Goal: Communication & Community: Share content

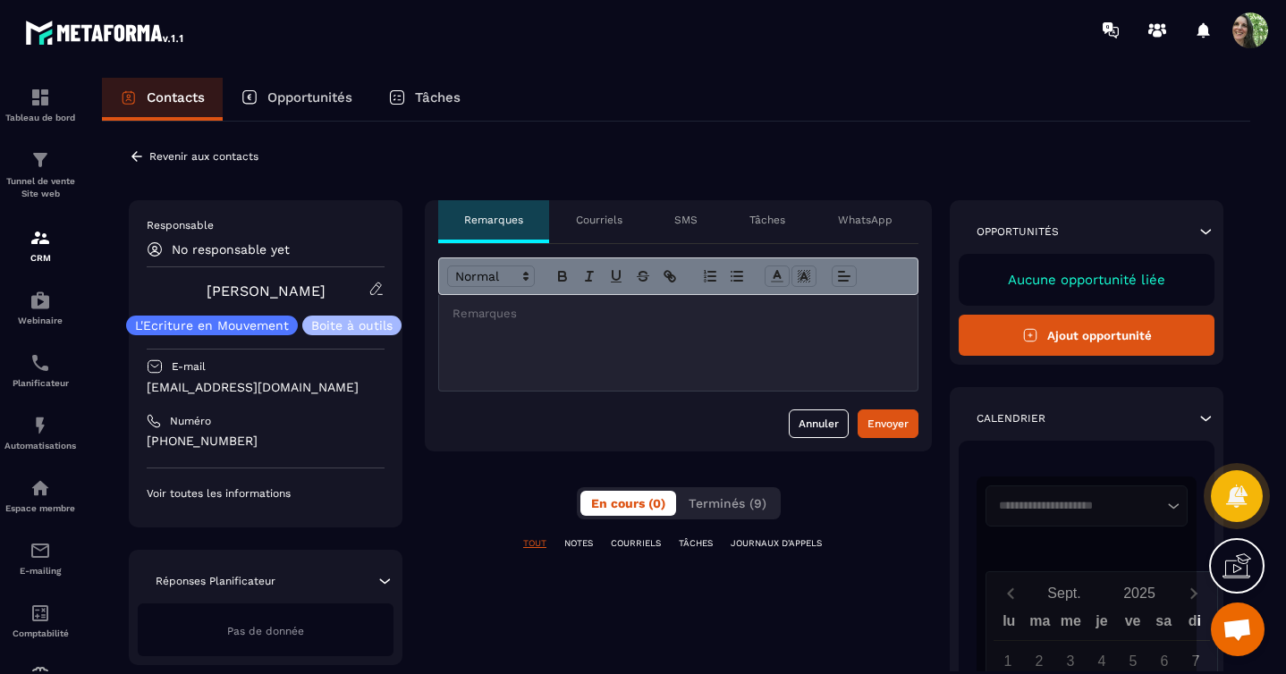
click at [600, 218] on p "Courriels" at bounding box center [599, 220] width 47 height 14
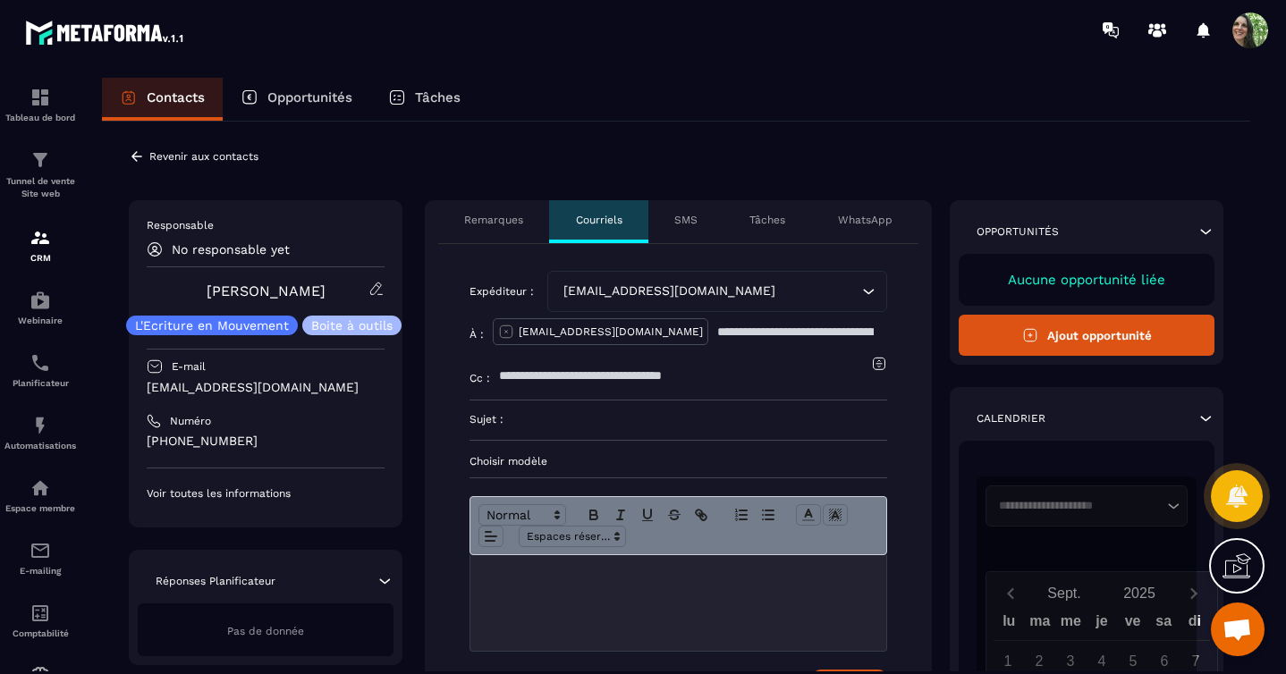
click at [523, 464] on p "Choisir modèle" at bounding box center [679, 461] width 418 height 14
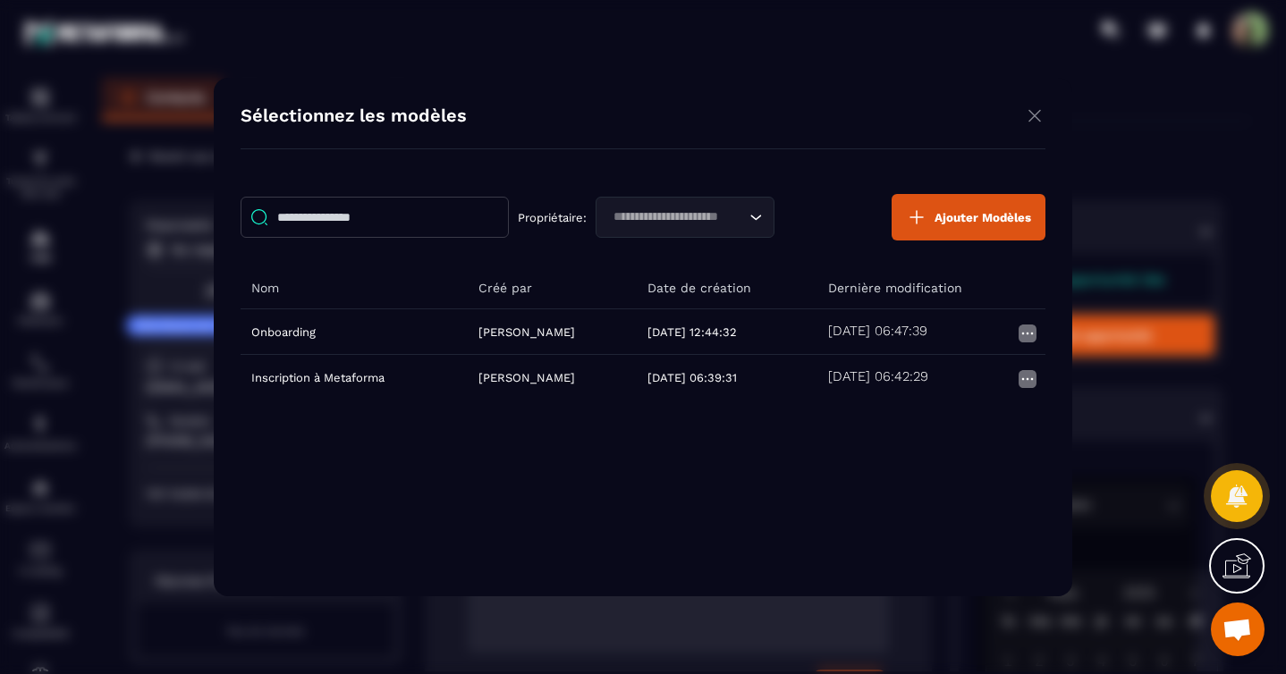
click at [951, 221] on span "Ajouter Modèles" at bounding box center [983, 217] width 97 height 13
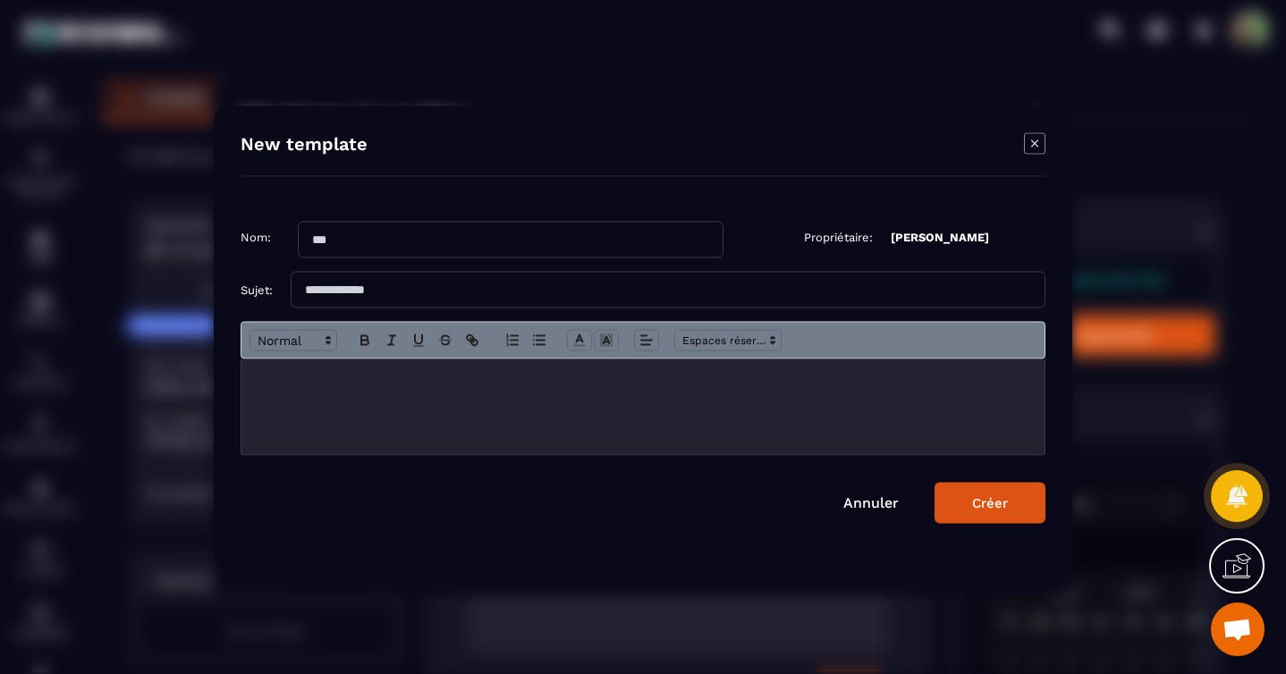
click at [317, 244] on input "Modal window" at bounding box center [511, 240] width 426 height 37
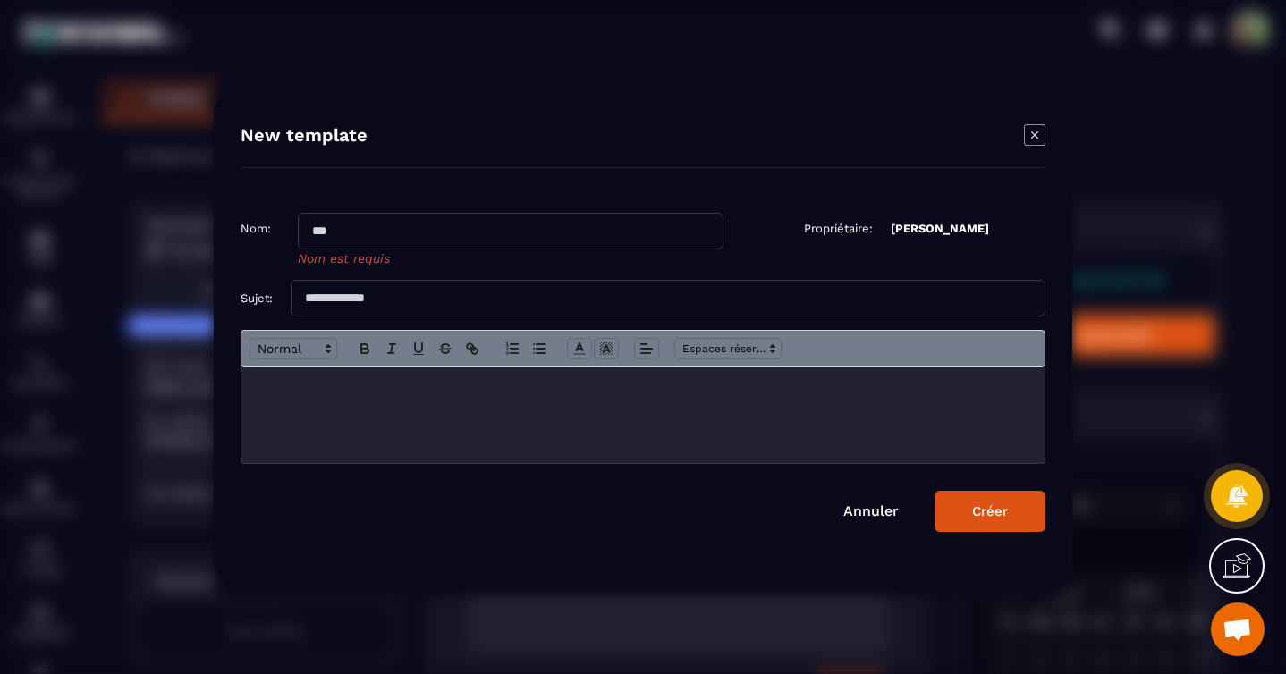
click at [879, 505] on link "Annuler" at bounding box center [871, 511] width 55 height 17
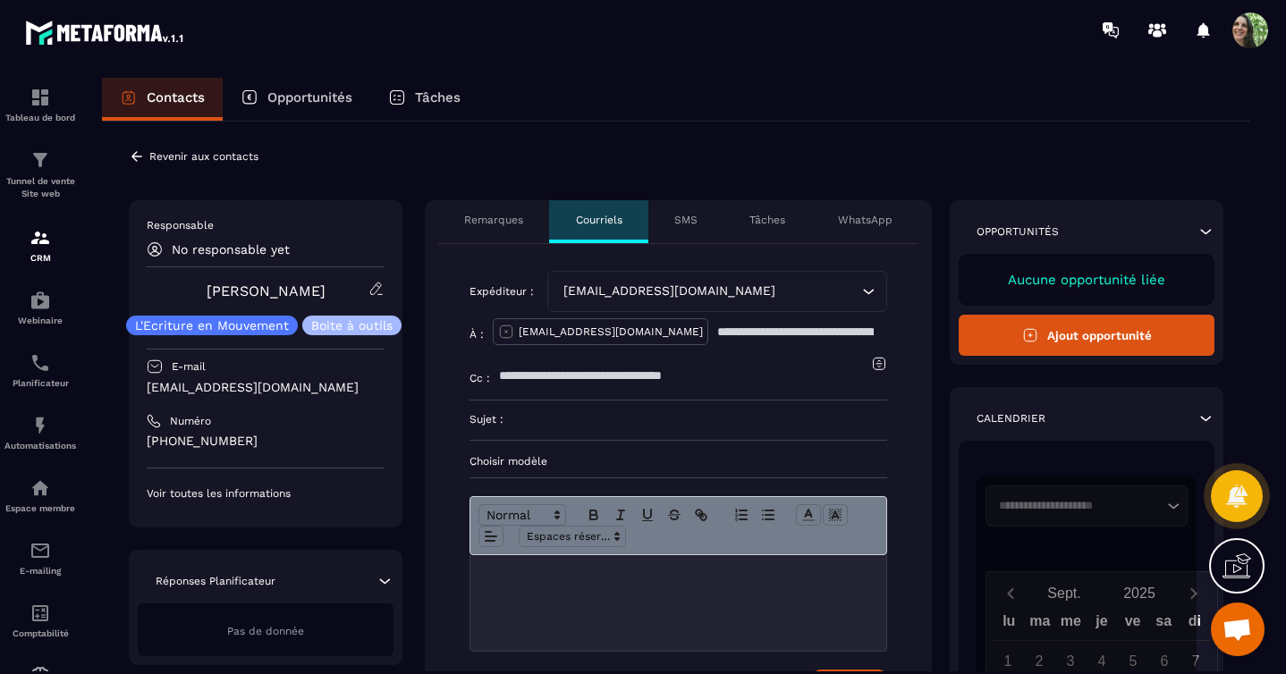
click at [530, 459] on p "Choisir modèle" at bounding box center [679, 461] width 418 height 14
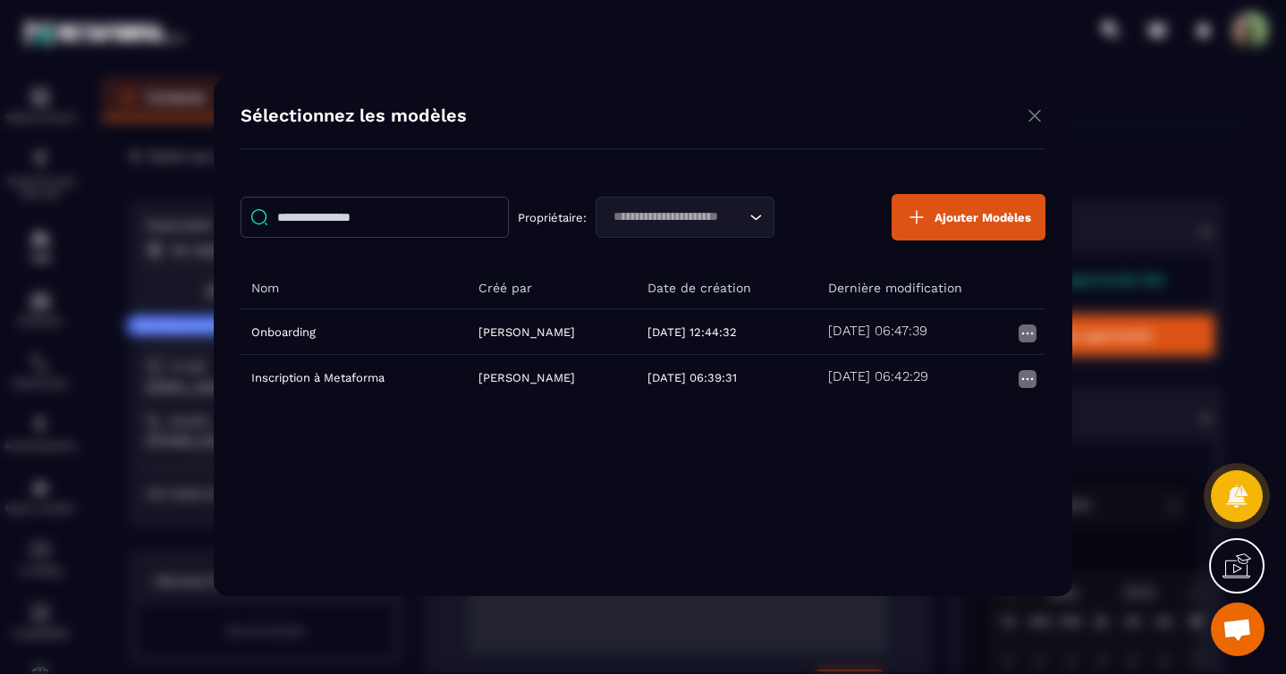
click at [945, 225] on button "Ajouter Modèles" at bounding box center [969, 217] width 154 height 47
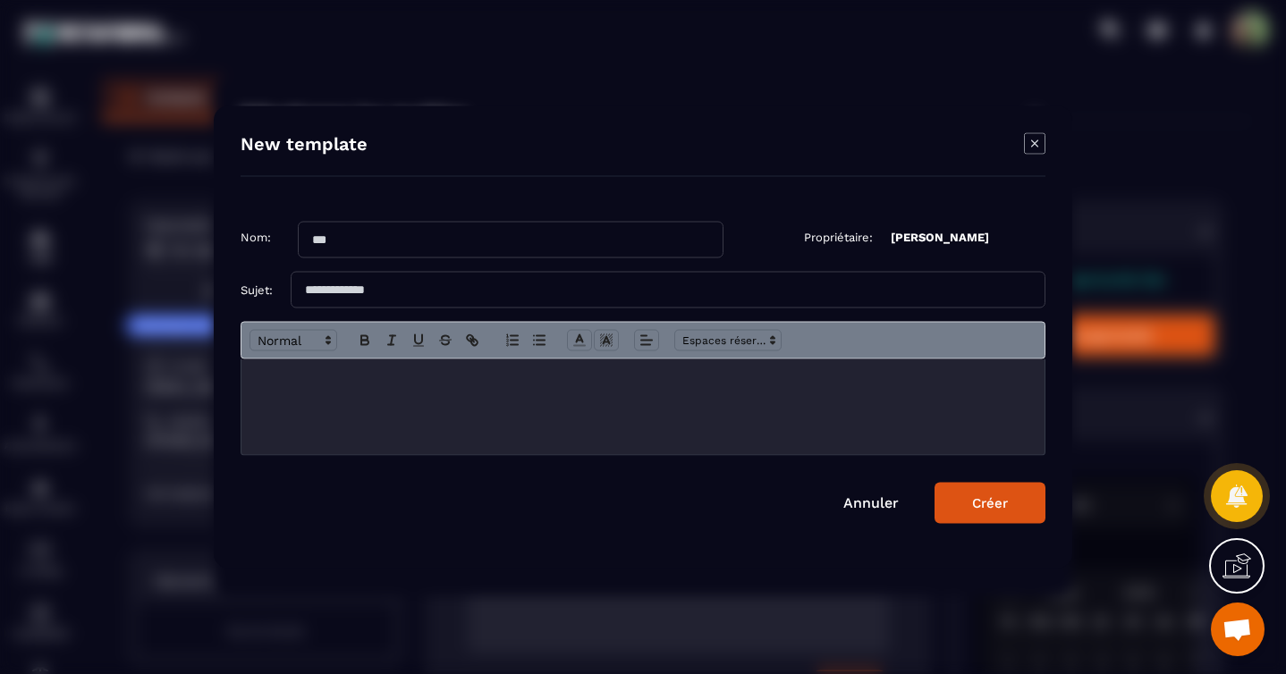
click at [340, 242] on input "Modal window" at bounding box center [511, 240] width 426 height 37
type input "**********"
click at [333, 292] on input "Modal window" at bounding box center [668, 290] width 755 height 37
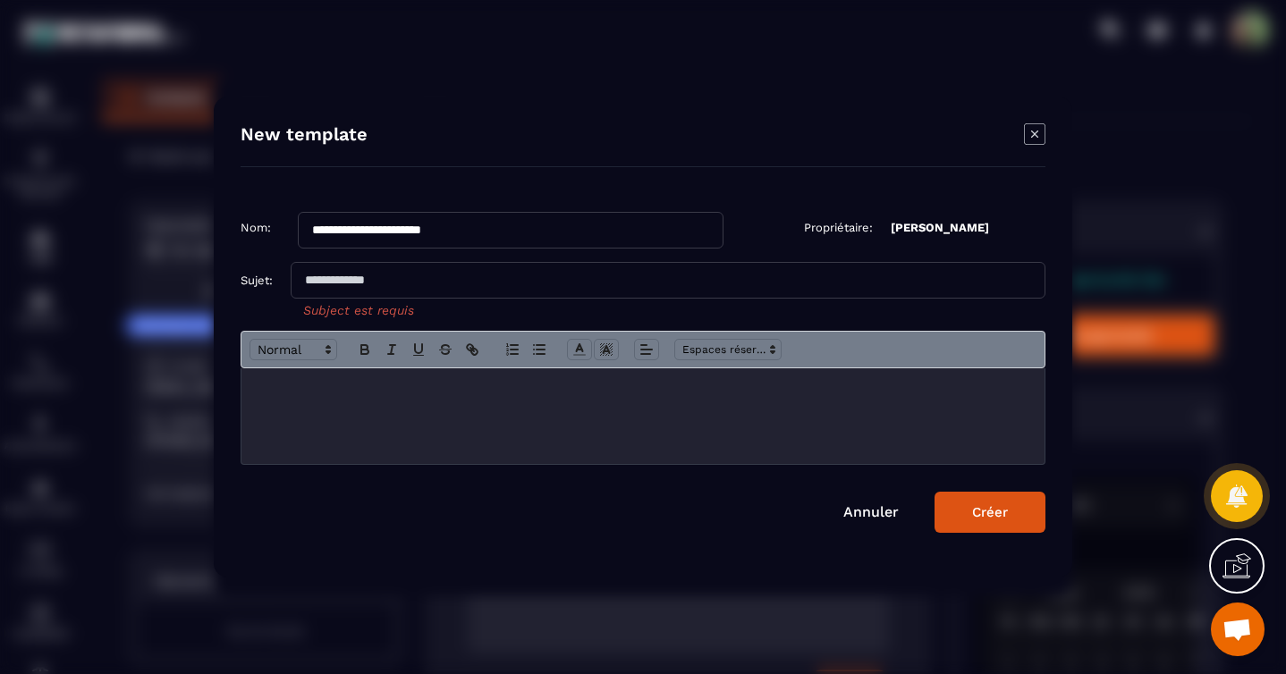
click at [309, 284] on input "Modal window" at bounding box center [668, 280] width 755 height 37
paste input "**********"
type input "**********"
click at [327, 396] on div "Modal window" at bounding box center [643, 417] width 803 height 96
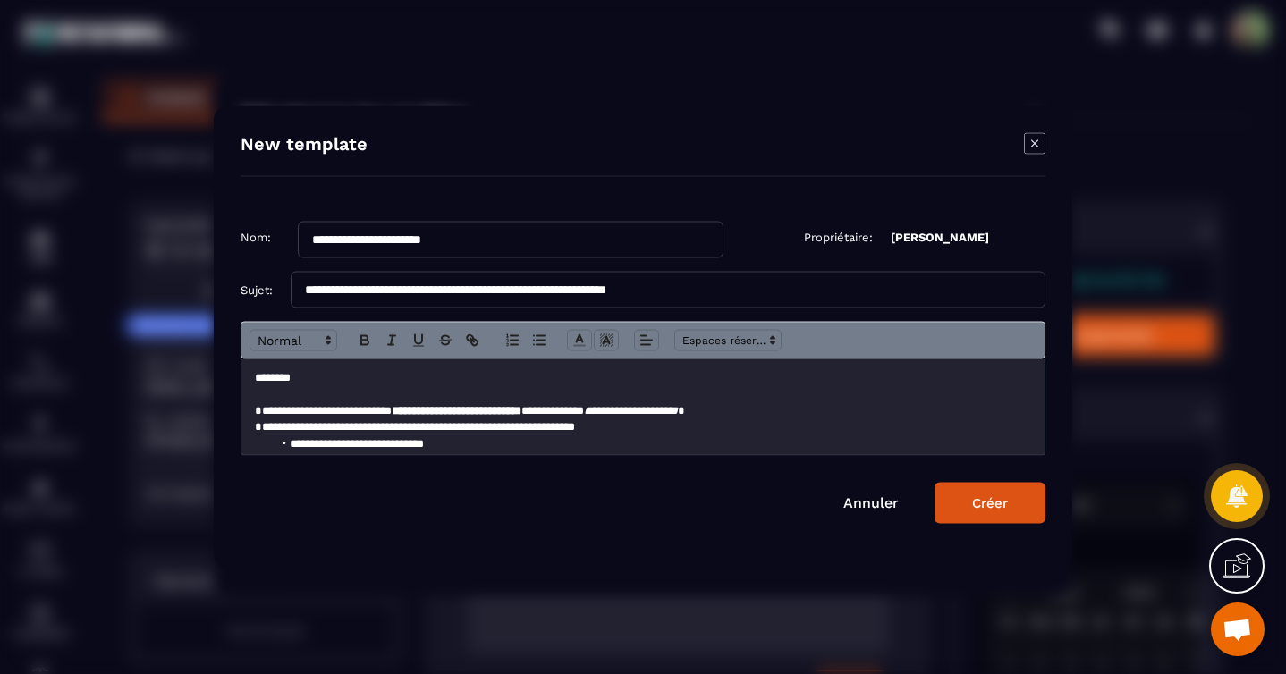
click at [963, 495] on button "Créer" at bounding box center [990, 503] width 111 height 41
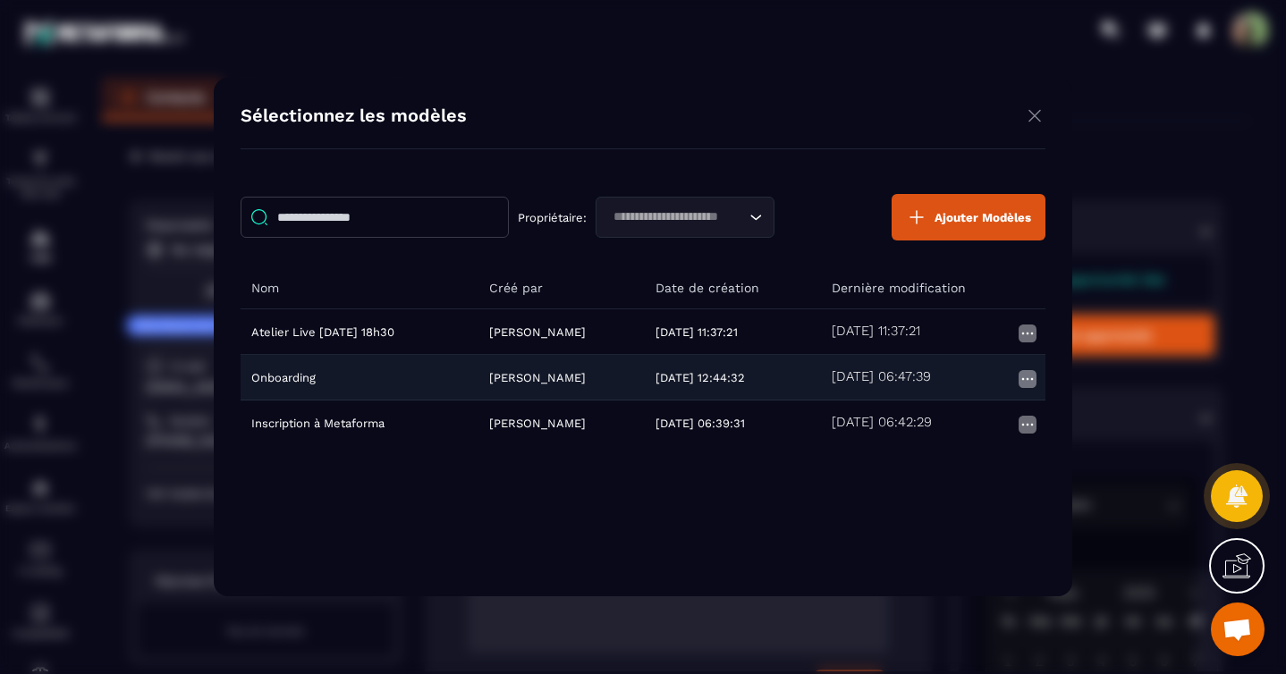
click at [1028, 379] on img "Modal window" at bounding box center [1027, 379] width 21 height 21
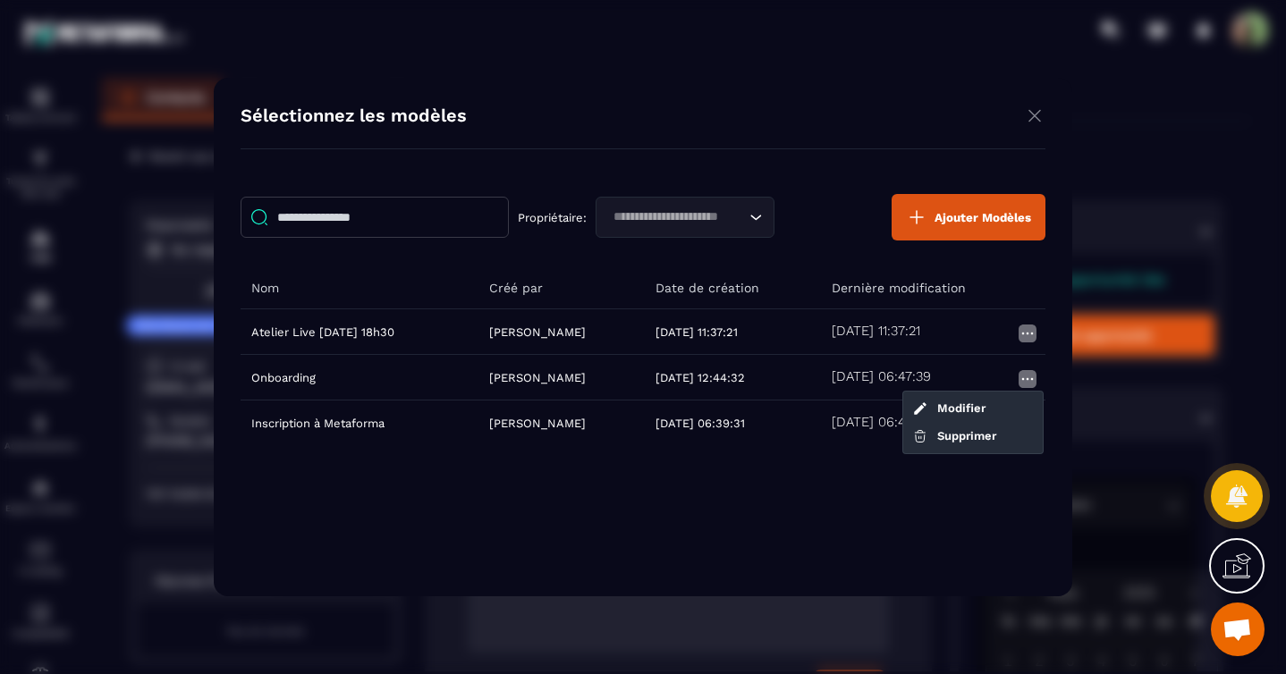
click at [885, 497] on div "Propriétaire: Loading... Ajouter Modèles Nom Créé par Date de création Dernière…" at bounding box center [643, 373] width 805 height 394
click at [1034, 116] on img "Modal window" at bounding box center [1034, 116] width 21 height 22
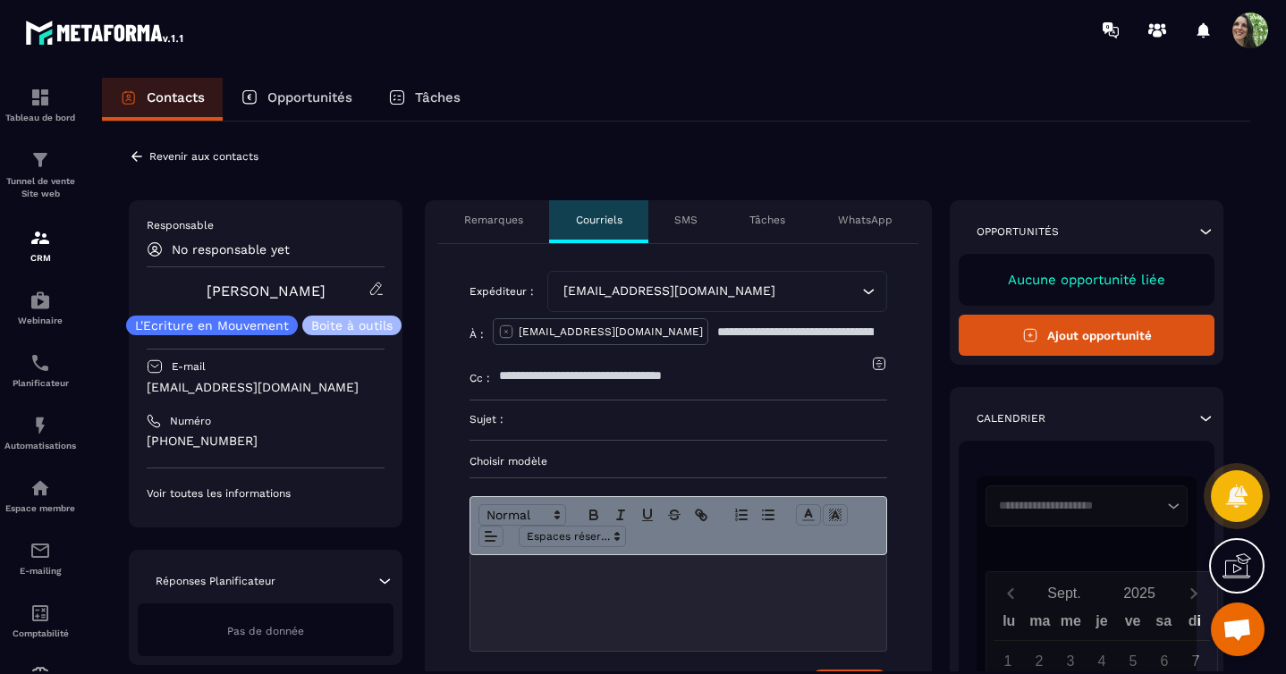
click at [187, 98] on p "Contacts" at bounding box center [176, 97] width 58 height 16
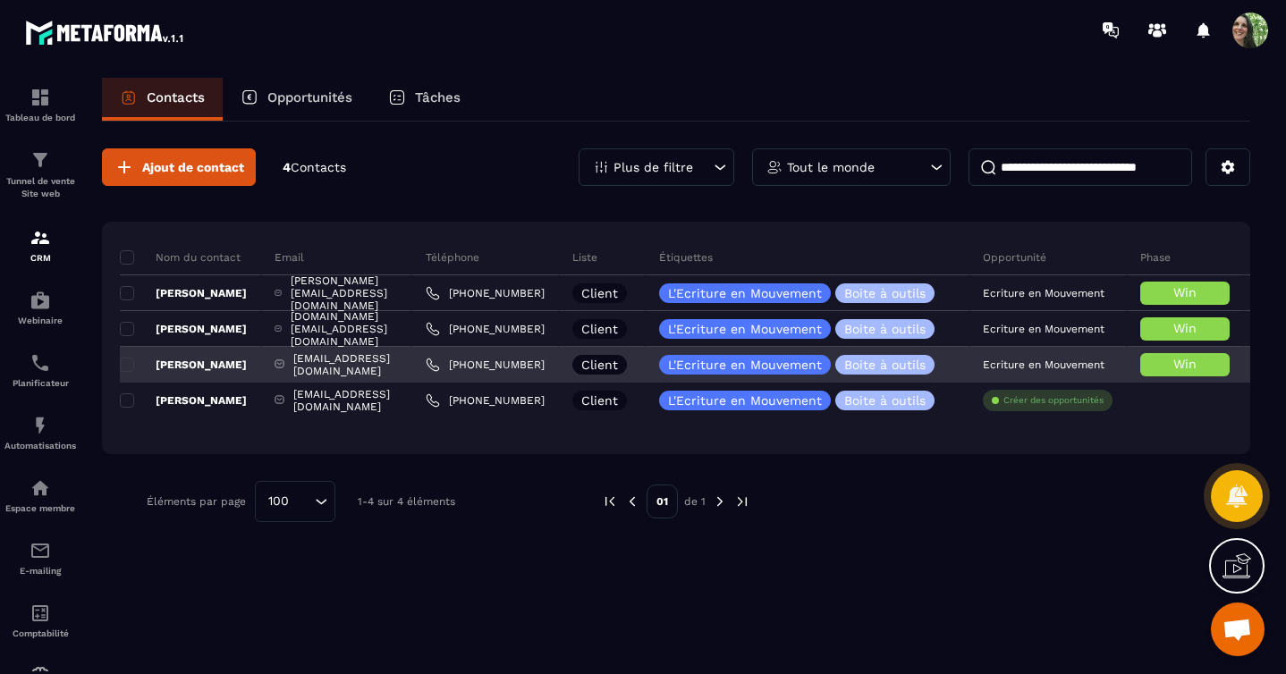
click at [200, 364] on p "[PERSON_NAME]" at bounding box center [183, 365] width 127 height 14
